Goal: Book appointment/travel/reservation

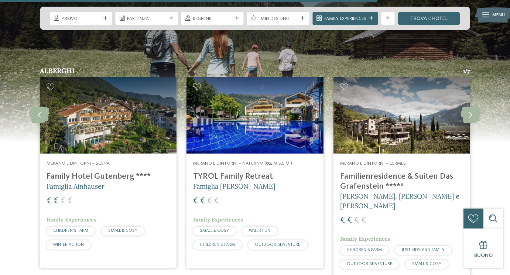
scroll to position [981, 0]
click at [467, 107] on icon at bounding box center [471, 115] width 20 height 17
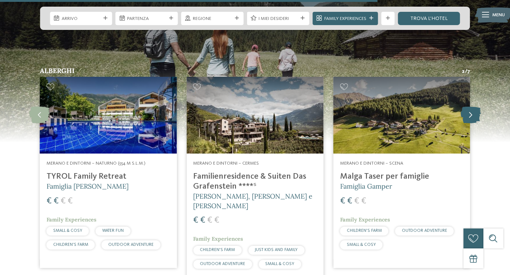
click at [468, 107] on icon at bounding box center [471, 115] width 20 height 17
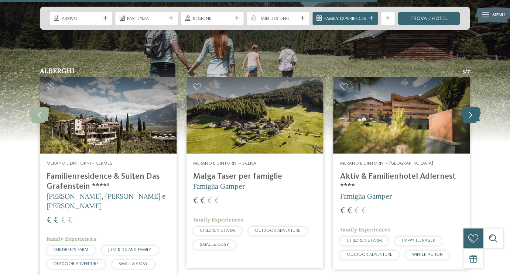
click at [469, 107] on icon at bounding box center [471, 115] width 20 height 17
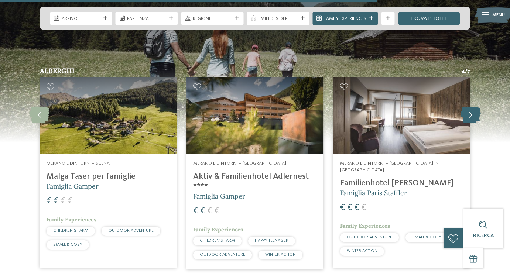
click at [469, 107] on icon at bounding box center [471, 115] width 20 height 17
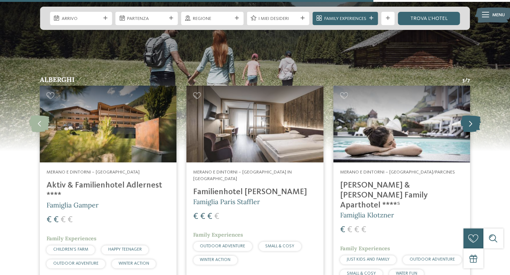
scroll to position [971, 0]
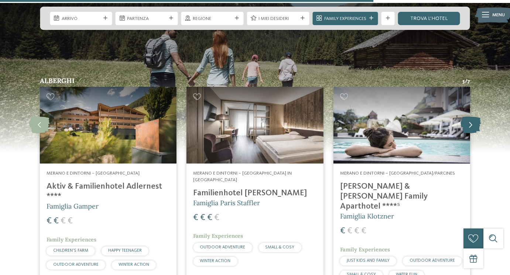
click at [471, 117] on icon at bounding box center [471, 125] width 20 height 17
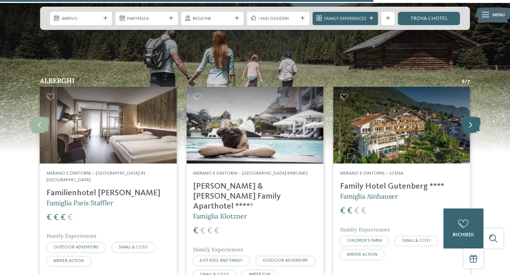
click at [471, 117] on icon at bounding box center [471, 125] width 20 height 17
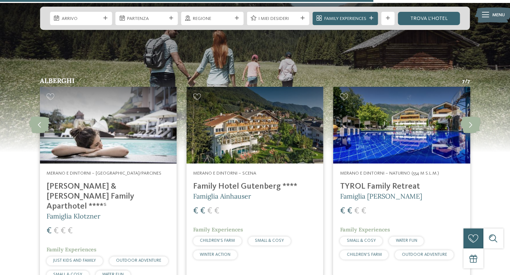
click at [264, 182] on h4 "Family Hotel Gutenberg ****" at bounding box center [254, 187] width 123 height 10
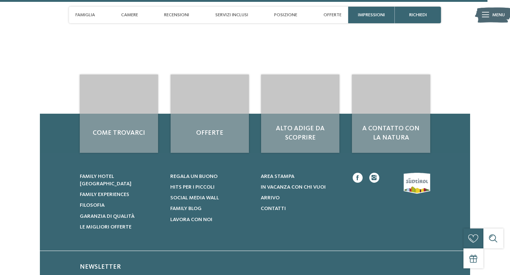
scroll to position [1923, 0]
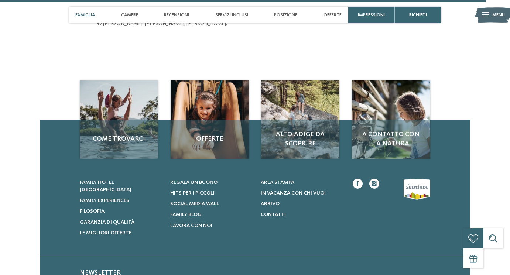
click at [83, 16] on span "Famiglia" at bounding box center [85, 15] width 20 height 6
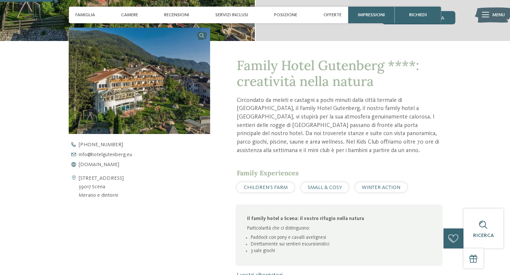
scroll to position [209, 0]
click at [237, 14] on span "Servizi inclusi" at bounding box center [232, 15] width 33 height 6
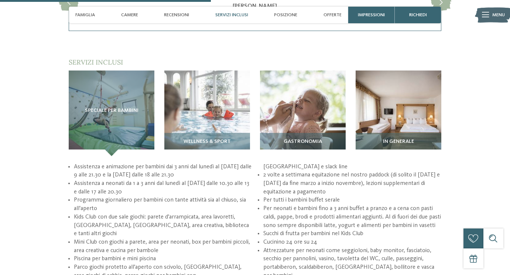
scroll to position [837, 0]
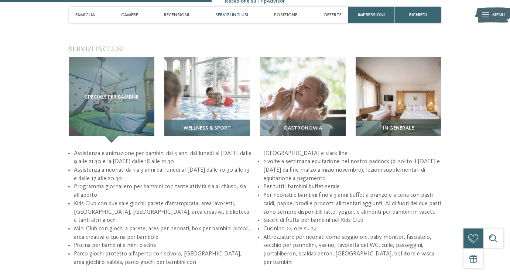
click at [199, 95] on img at bounding box center [207, 100] width 86 height 86
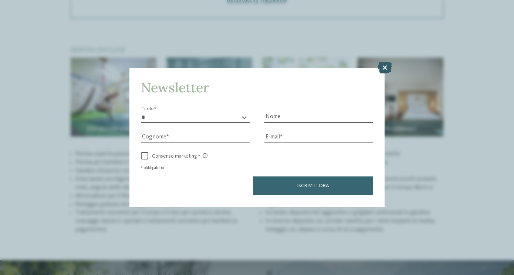
click at [388, 62] on icon at bounding box center [384, 68] width 14 height 12
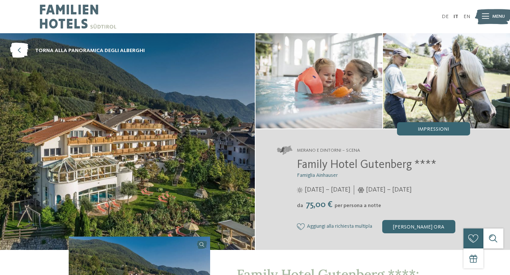
scroll to position [0, 0]
click at [403, 223] on div "[PERSON_NAME] ora" at bounding box center [419, 226] width 73 height 13
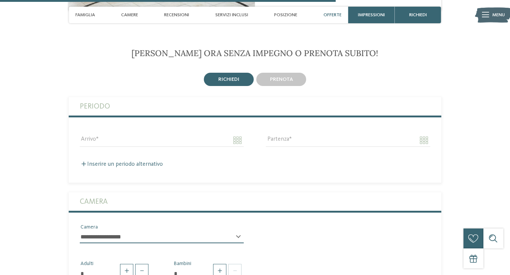
scroll to position [1312, 0]
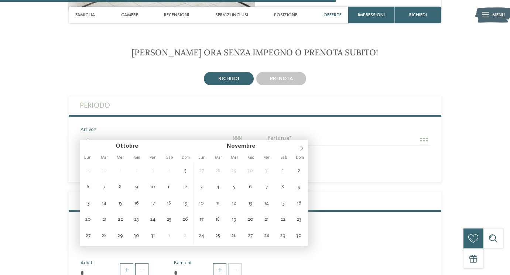
click at [189, 133] on input "Arrivo" at bounding box center [162, 139] width 164 height 13
type input "**********"
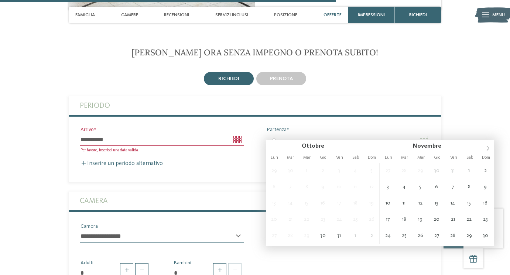
type input "**********"
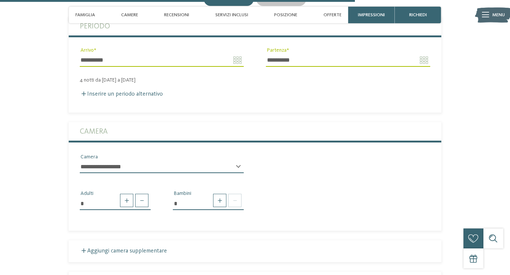
scroll to position [1395, 0]
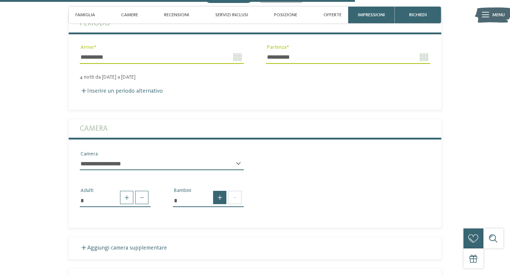
click at [213, 191] on div at bounding box center [226, 197] width 30 height 13
click at [218, 191] on span at bounding box center [219, 197] width 13 height 13
type input "*"
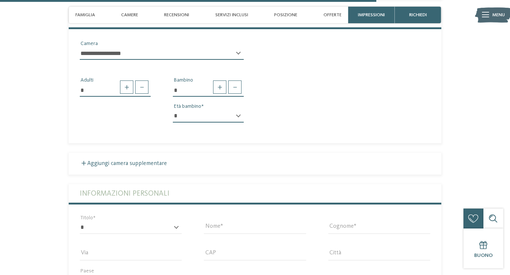
scroll to position [1509, 0]
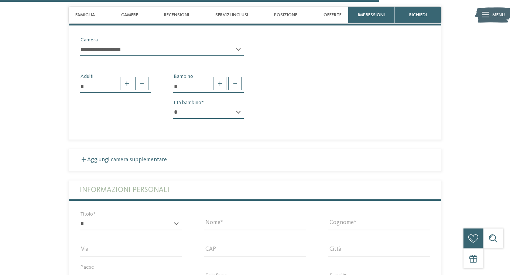
select select "*"
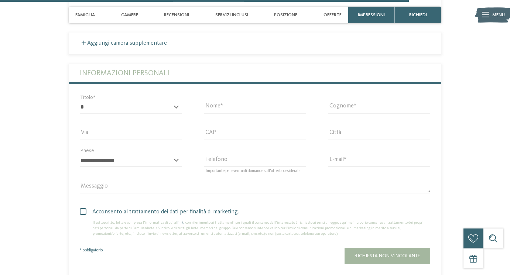
click at [150, 108] on div "* ****** ******* ******** ****** Titolo" at bounding box center [131, 110] width 102 height 19
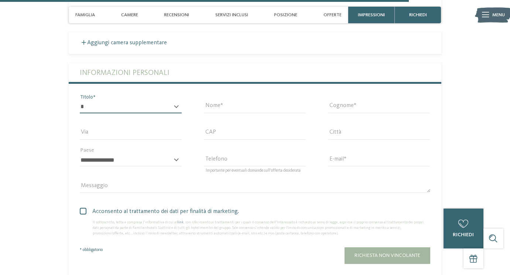
select select "*"
type input "*********"
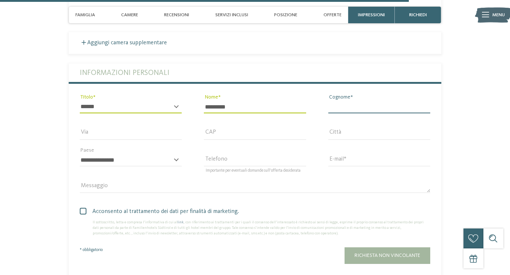
type input "*********"
type input "**********"
click at [84, 208] on span at bounding box center [83, 211] width 7 height 7
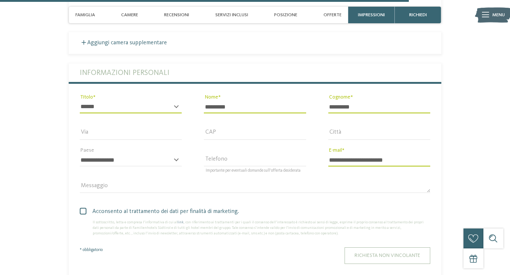
click at [377, 253] on span "Richiesta non vincolante" at bounding box center [388, 255] width 66 height 5
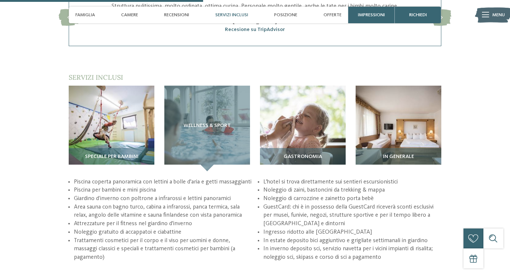
scroll to position [810, 0]
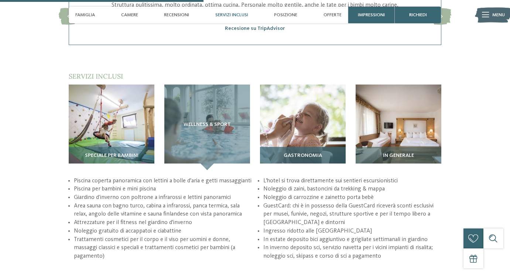
click at [339, 130] on img at bounding box center [303, 128] width 86 height 86
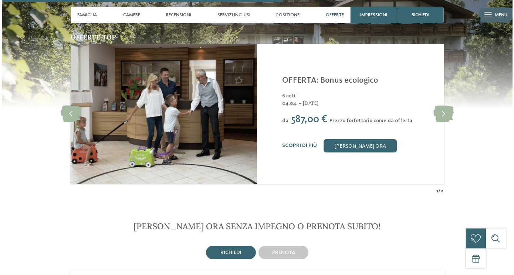
scroll to position [1090, 0]
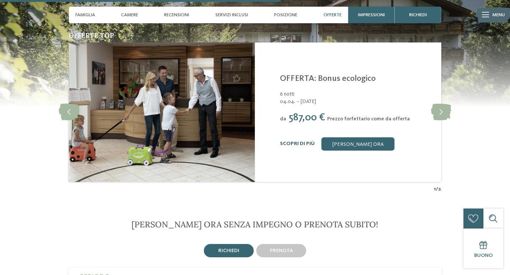
click at [308, 141] on link "Scopri di più" at bounding box center [297, 143] width 35 height 5
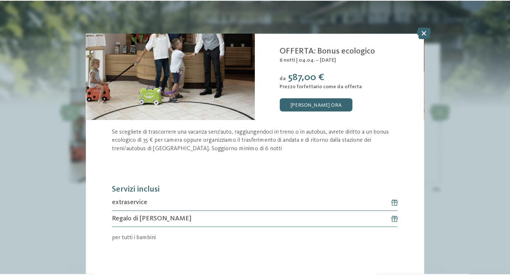
scroll to position [74, 0]
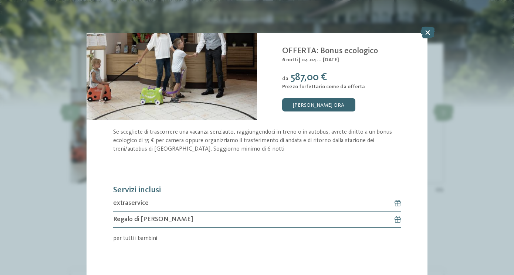
click at [217, 212] on h6 "Regalo di Benvenuto" at bounding box center [257, 220] width 288 height 16
click at [156, 215] on span "Regalo di Benvenuto" at bounding box center [153, 219] width 80 height 9
click at [430, 33] on icon at bounding box center [427, 33] width 14 height 12
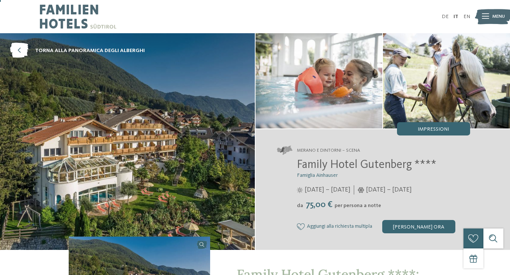
scroll to position [2, 0]
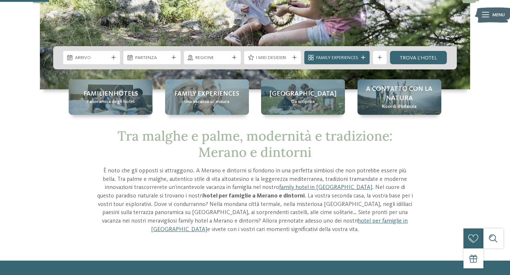
scroll to position [145, 0]
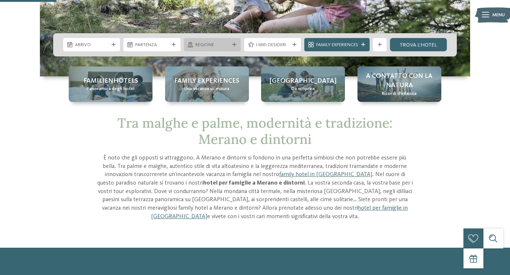
click at [205, 43] on span "Regione" at bounding box center [213, 45] width 34 height 7
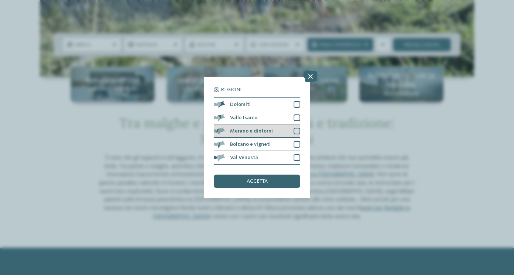
click at [253, 129] on span "Merano e dintorni" at bounding box center [251, 131] width 43 height 5
click at [251, 179] on span "accetta" at bounding box center [257, 181] width 21 height 5
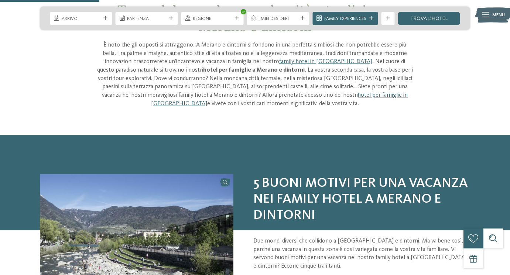
scroll to position [255, 0]
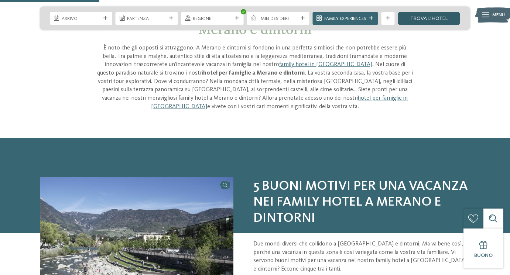
click at [425, 17] on link "trova l’hotel" at bounding box center [429, 18] width 62 height 13
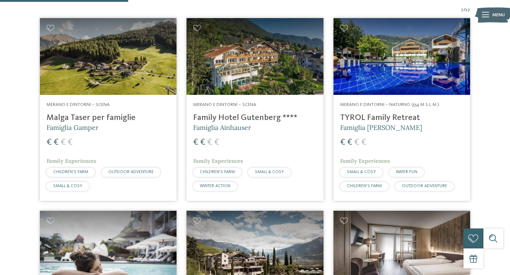
scroll to position [243, 0]
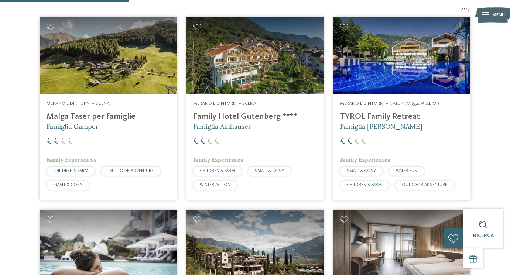
click at [133, 62] on img at bounding box center [108, 55] width 137 height 77
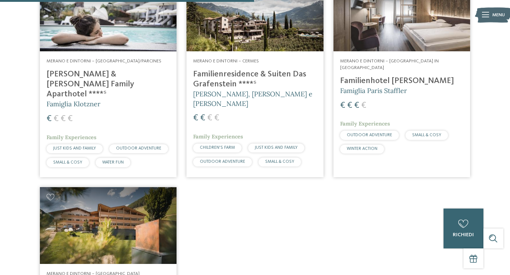
scroll to position [476, 0]
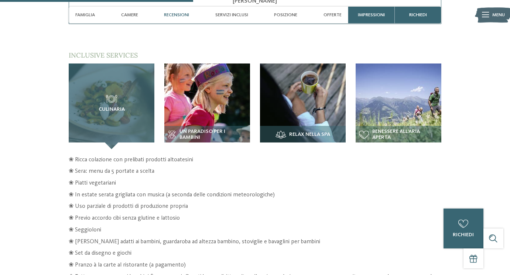
scroll to position [1004, 0]
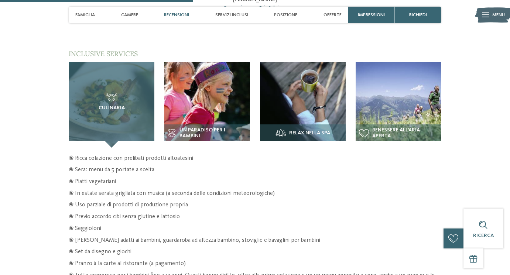
click at [122, 105] on span "Culinaria" at bounding box center [112, 108] width 26 height 6
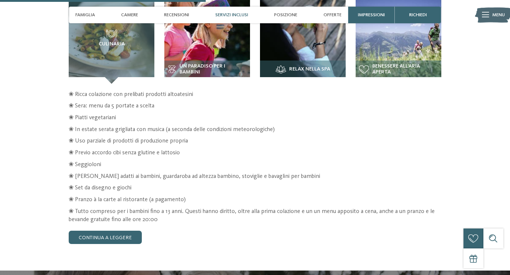
scroll to position [1068, 0]
